Goal: Check status: Check status

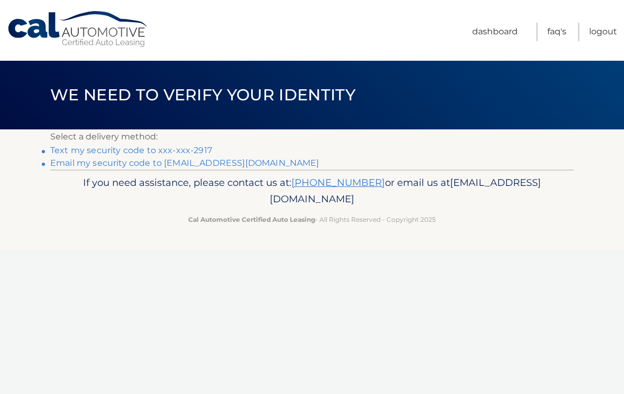
click at [97, 148] on link "Text my security code to xxx-xxx-2917" at bounding box center [131, 150] width 162 height 10
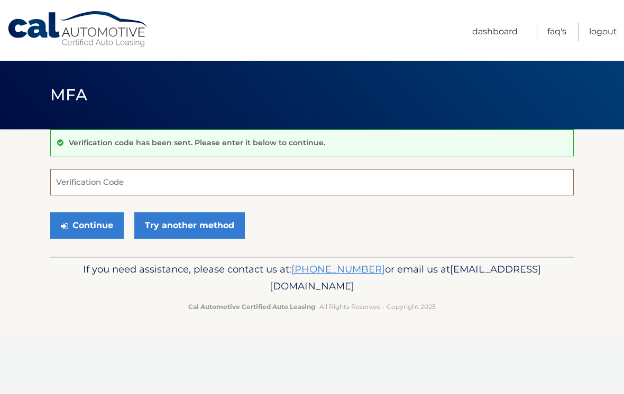
click at [134, 186] on input "Verification Code" at bounding box center [311, 182] width 523 height 26
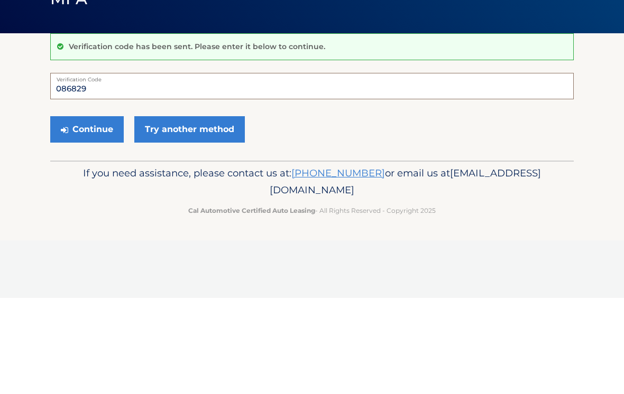
type input "086829"
click at [85, 212] on button "Continue" at bounding box center [86, 225] width 73 height 26
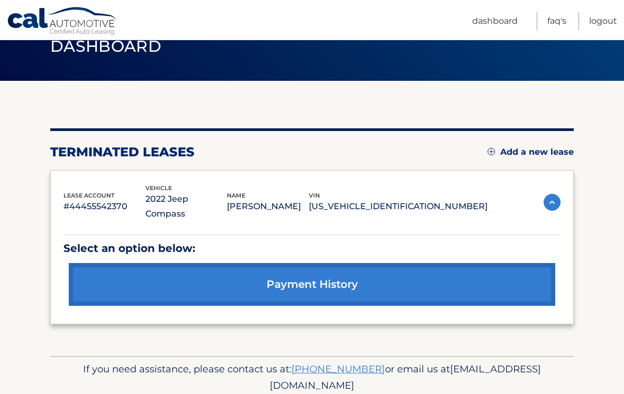
scroll to position [44, 0]
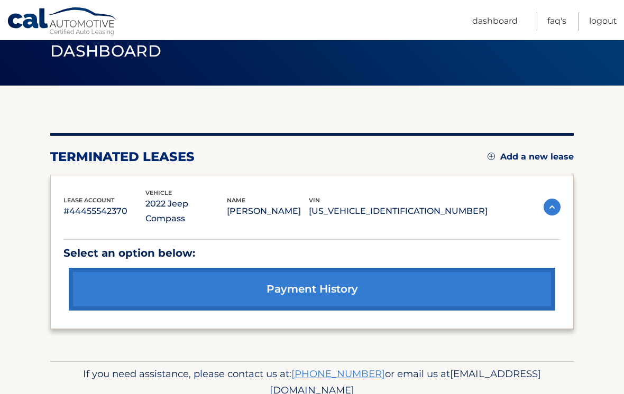
click at [289, 276] on link "payment history" at bounding box center [312, 289] width 486 height 43
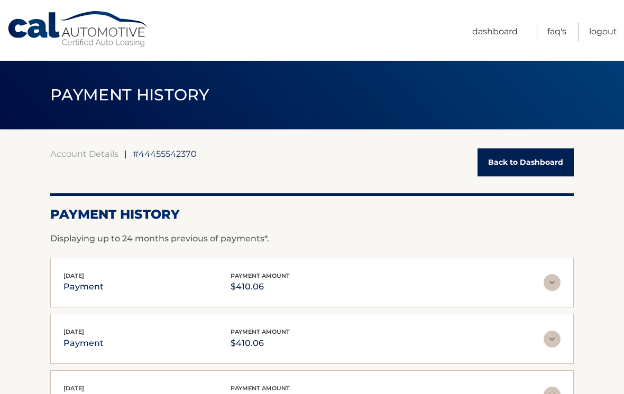
click at [160, 152] on span "#44455542370" at bounding box center [165, 154] width 64 height 11
click at [497, 29] on link "Dashboard" at bounding box center [494, 32] width 45 height 19
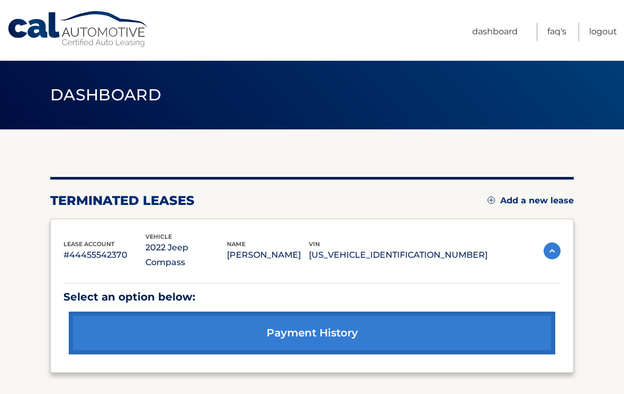
click at [556, 32] on link "FAQ's" at bounding box center [556, 32] width 19 height 19
